Goal: Task Accomplishment & Management: Use online tool/utility

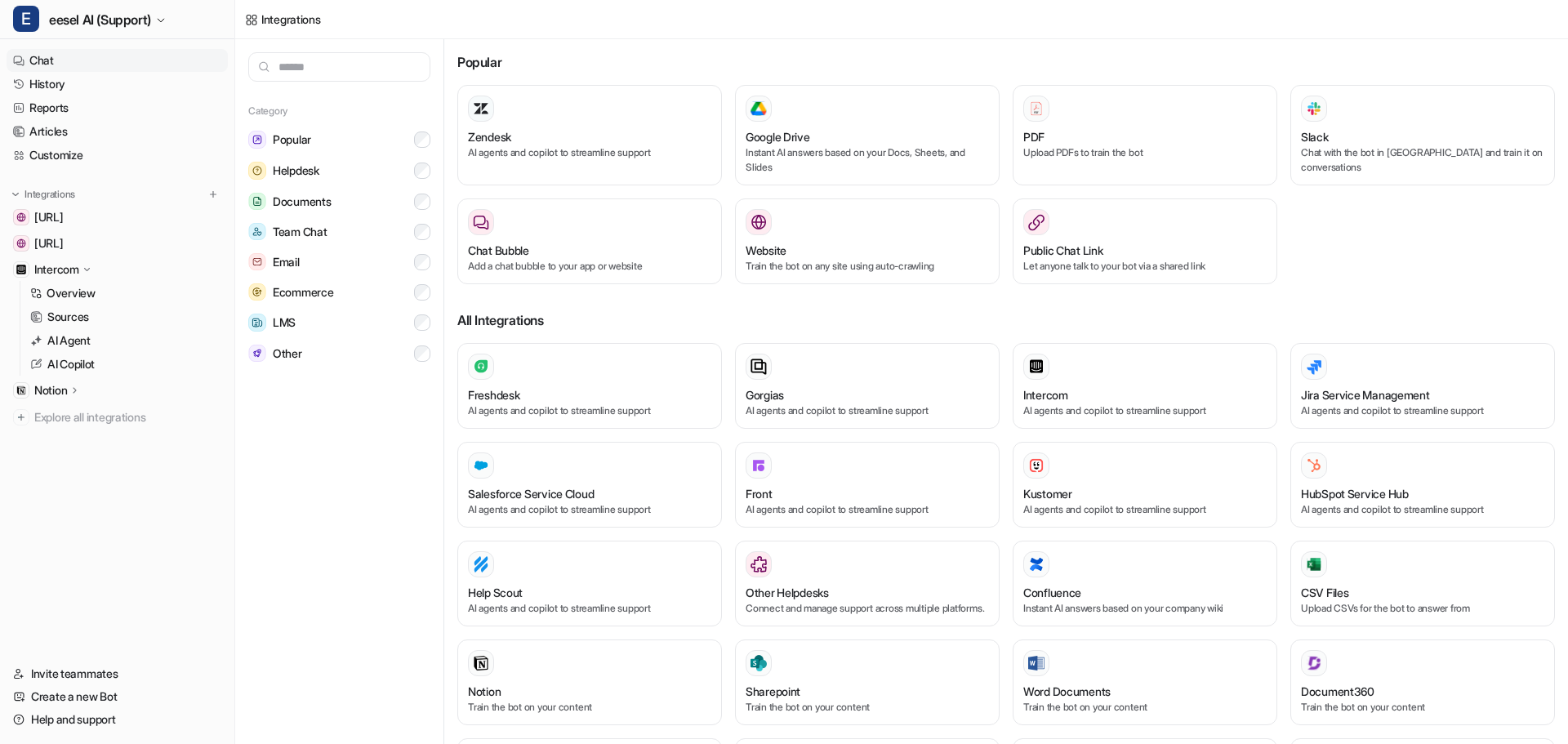
click at [24, 57] on icon at bounding box center [19, 61] width 12 height 52
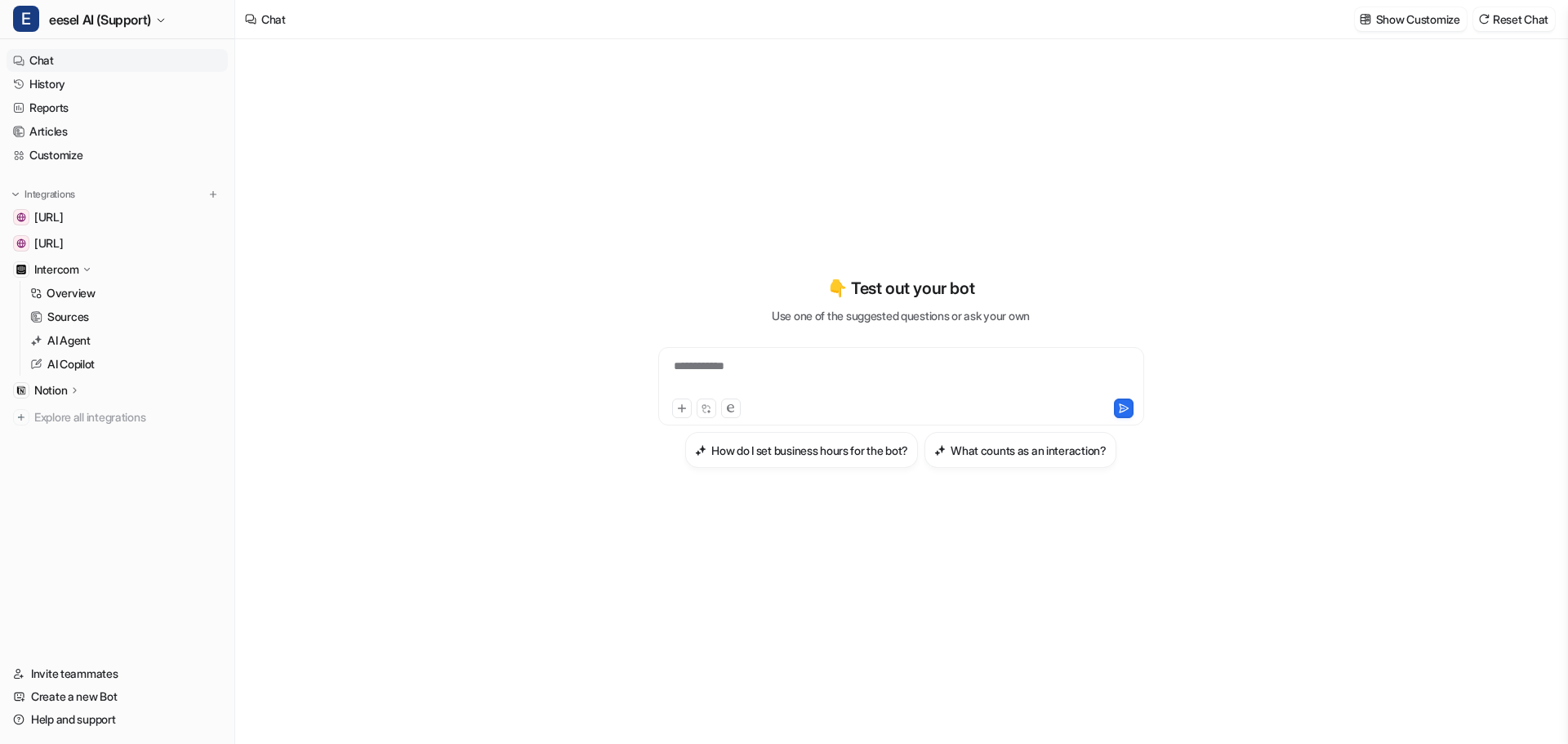
click at [708, 376] on div "**********" at bounding box center [902, 377] width 478 height 38
click at [974, 443] on h3 "What counts as an interaction?" at bounding box center [1027, 449] width 156 height 17
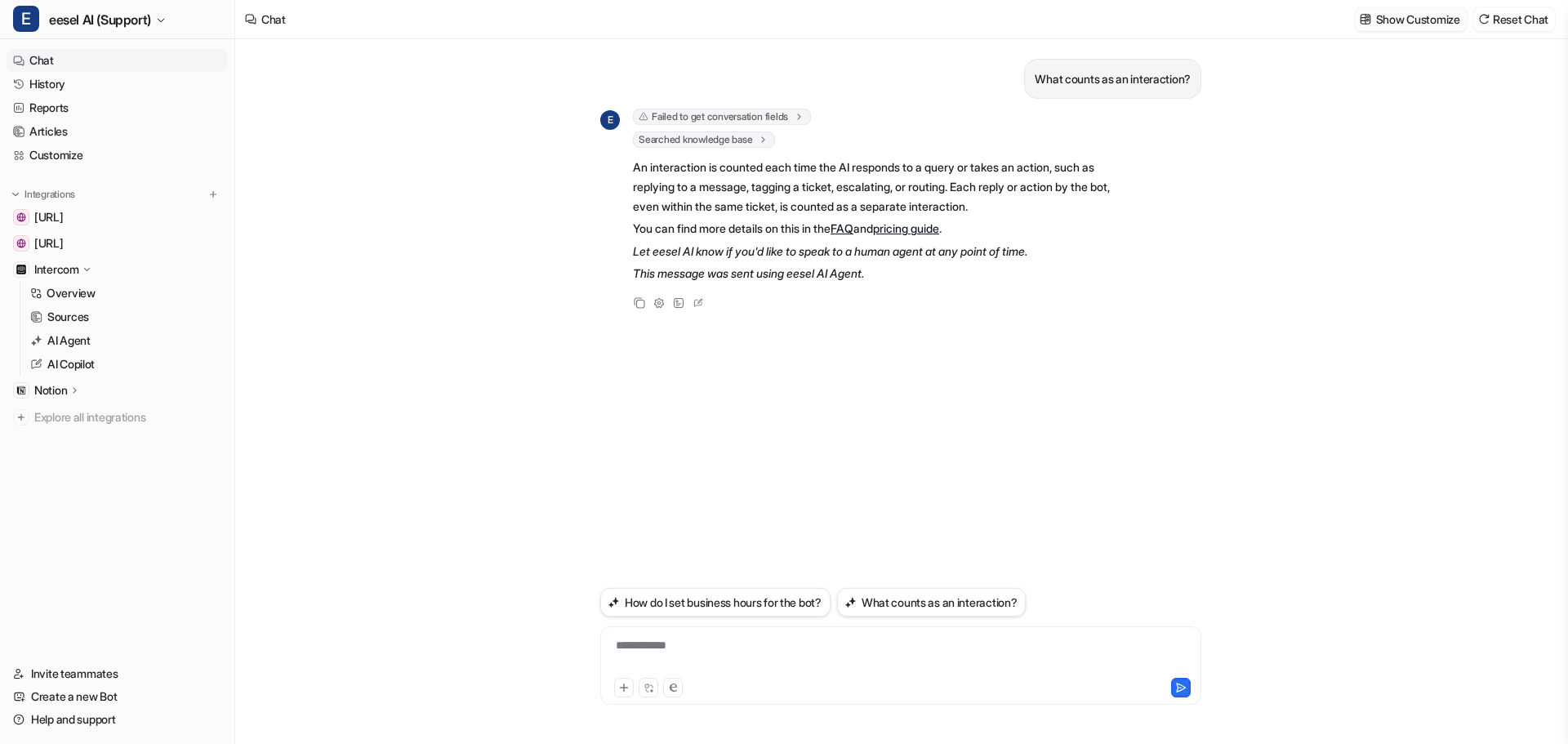
click at [1422, 21] on p "Show Customize" at bounding box center [1417, 19] width 84 height 17
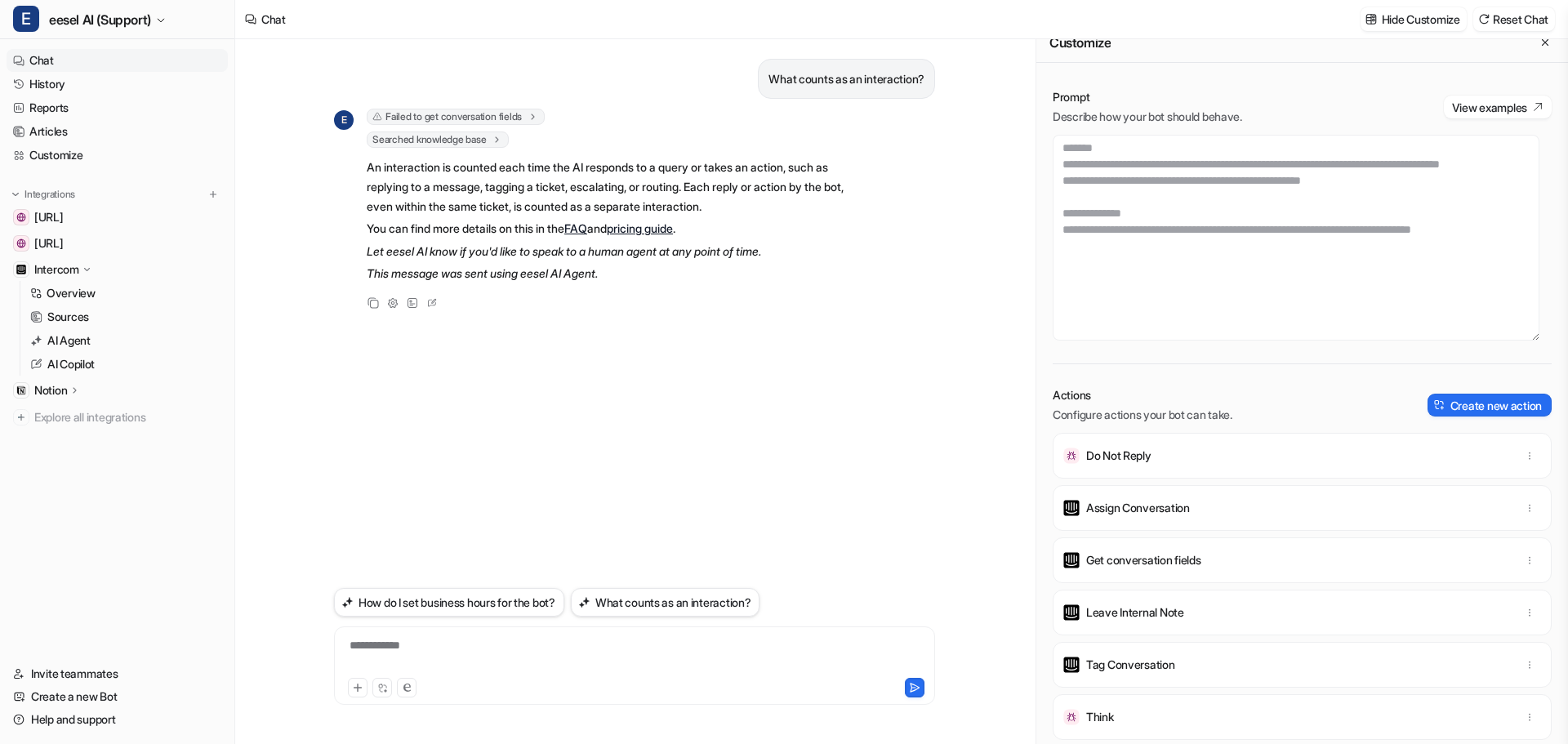
scroll to position [3365, 0]
click at [1165, 326] on textarea at bounding box center [1295, 237] width 487 height 205
click at [1458, 405] on button "Create new action" at bounding box center [1489, 405] width 124 height 23
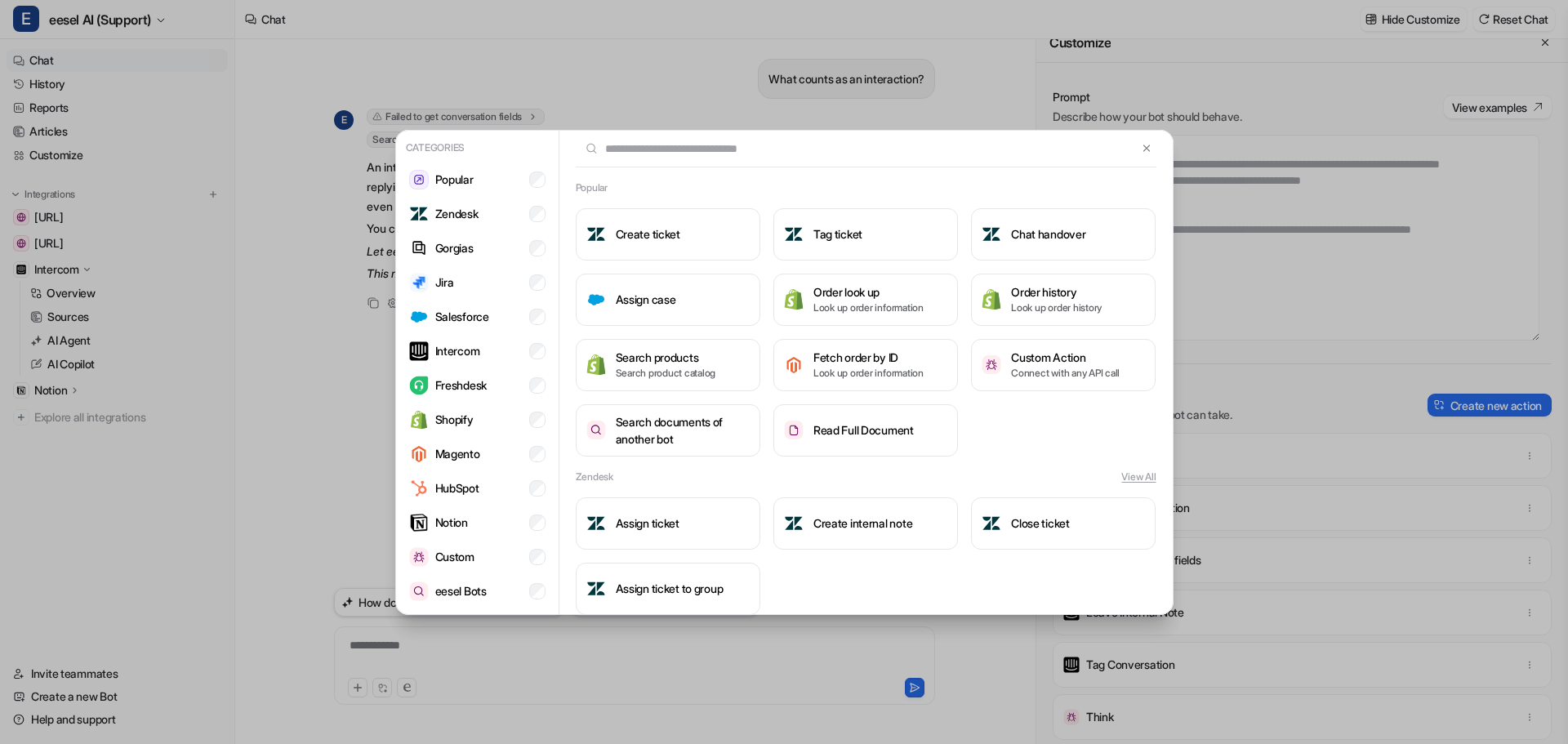
click at [706, 11] on div "Categories Popular Zendesk Gorgias Jira Salesforce Intercom Freshdesk Shopify M…" at bounding box center [784, 372] width 804 height 744
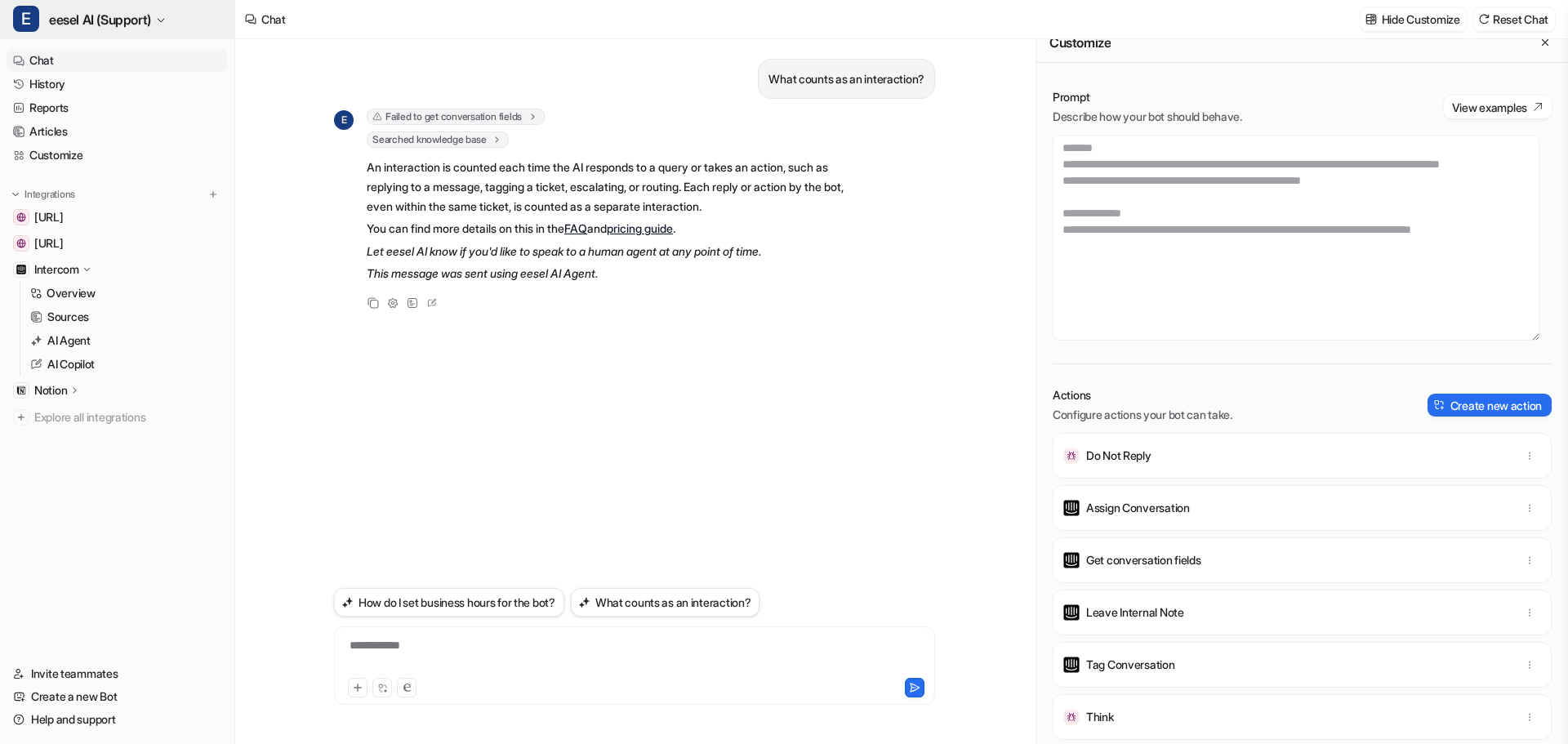
click at [104, 4] on button "E eesel AI (Support)" at bounding box center [117, 20] width 234 height 40
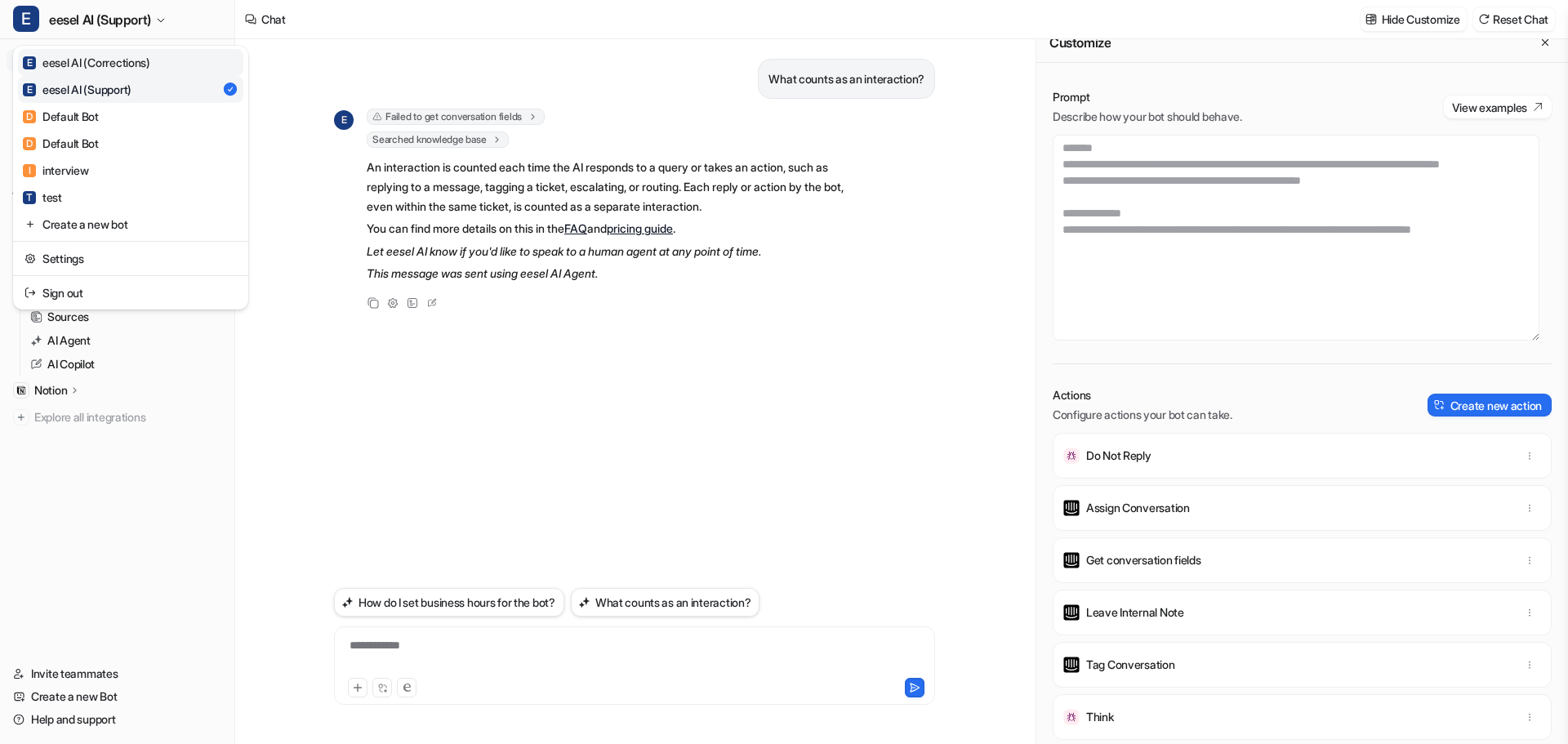
click at [105, 57] on div "E eesel AI (Corrections)" at bounding box center [86, 62] width 127 height 17
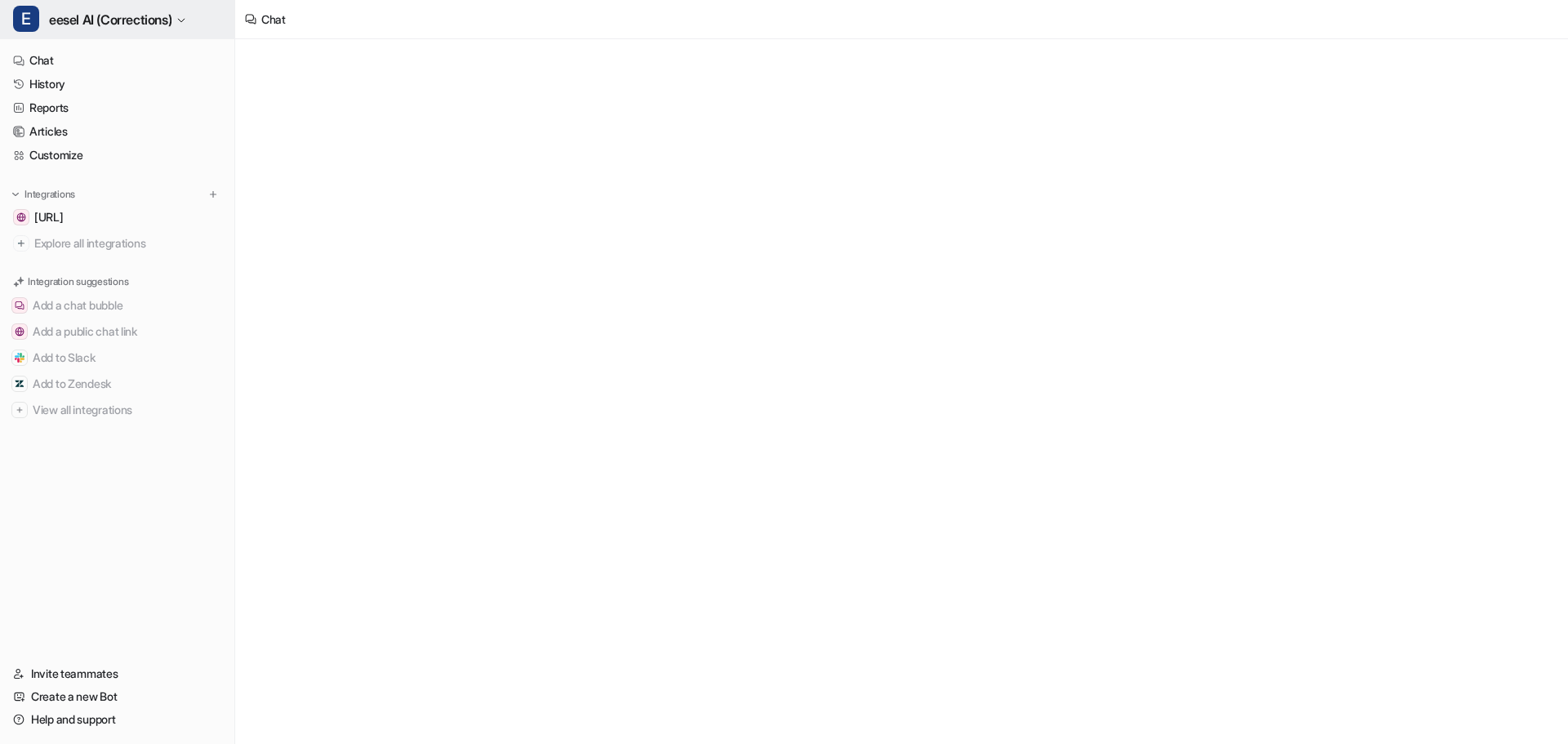
click at [120, 19] on span "eesel AI (Corrections)" at bounding box center [109, 19] width 122 height 23
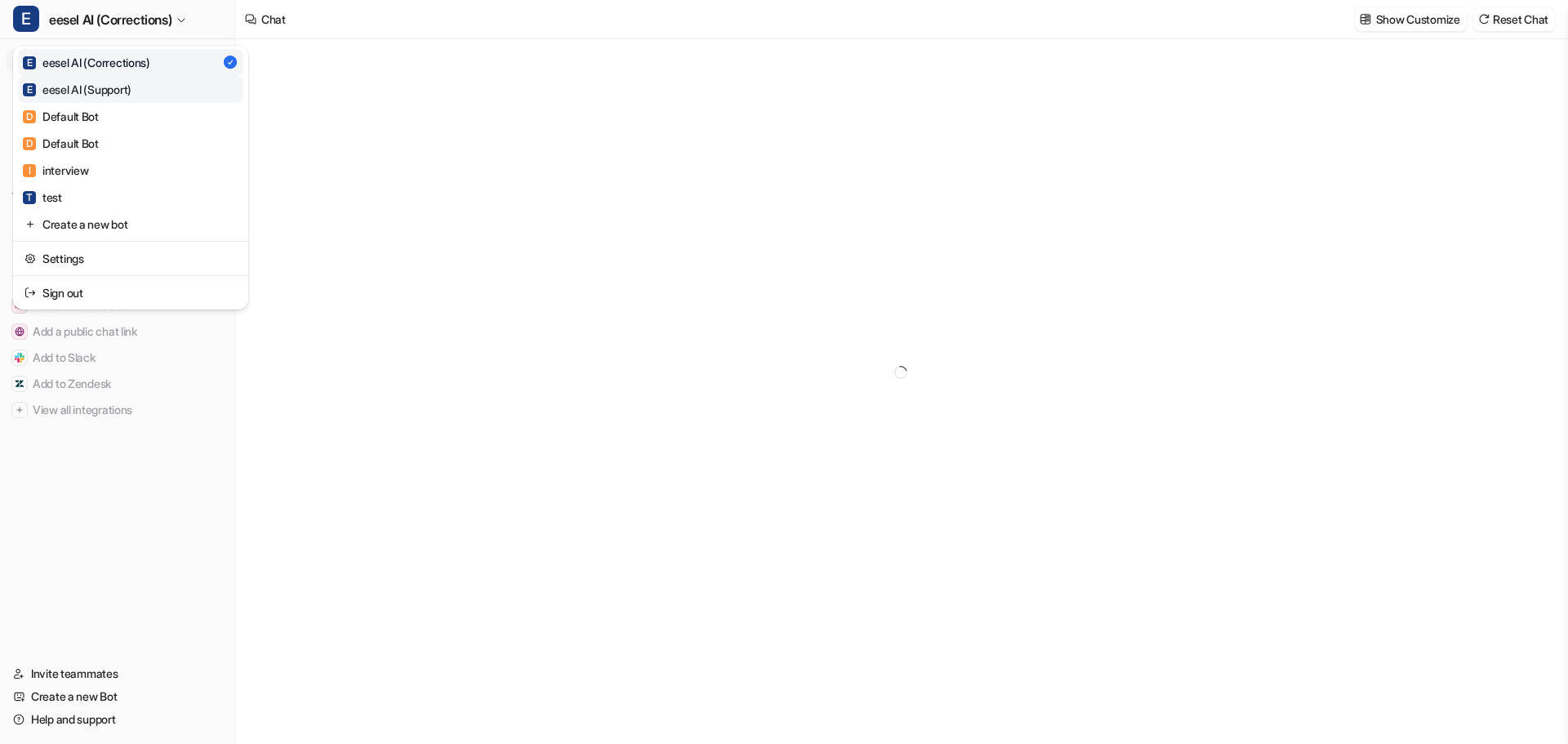
click at [129, 85] on div "E eesel AI (Support)" at bounding box center [77, 89] width 109 height 17
